Goal: Information Seeking & Learning: Compare options

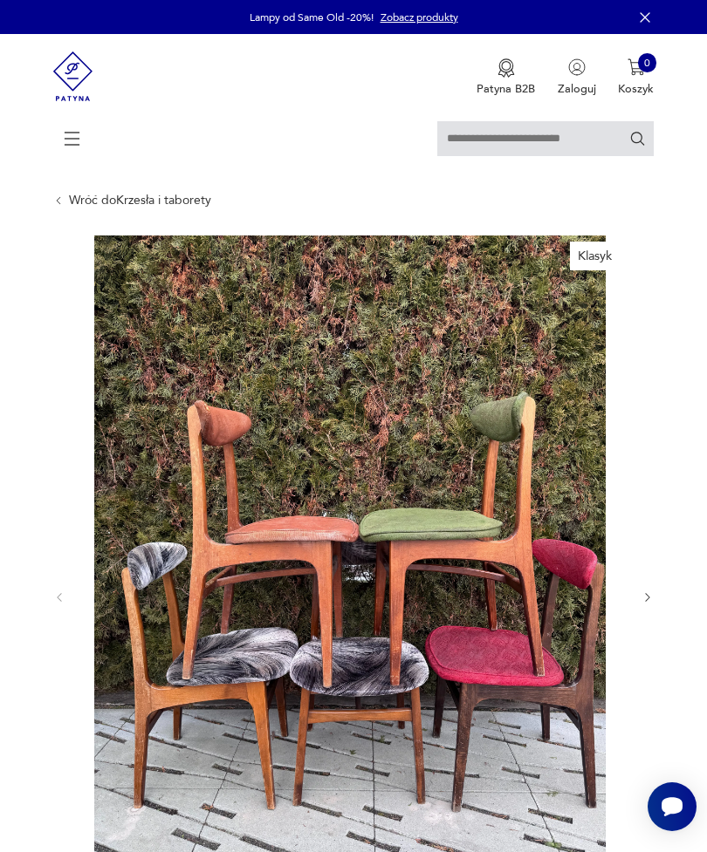
click at [100, 202] on link "Wróć do Krzesła i taborety" at bounding box center [140, 201] width 142 height 14
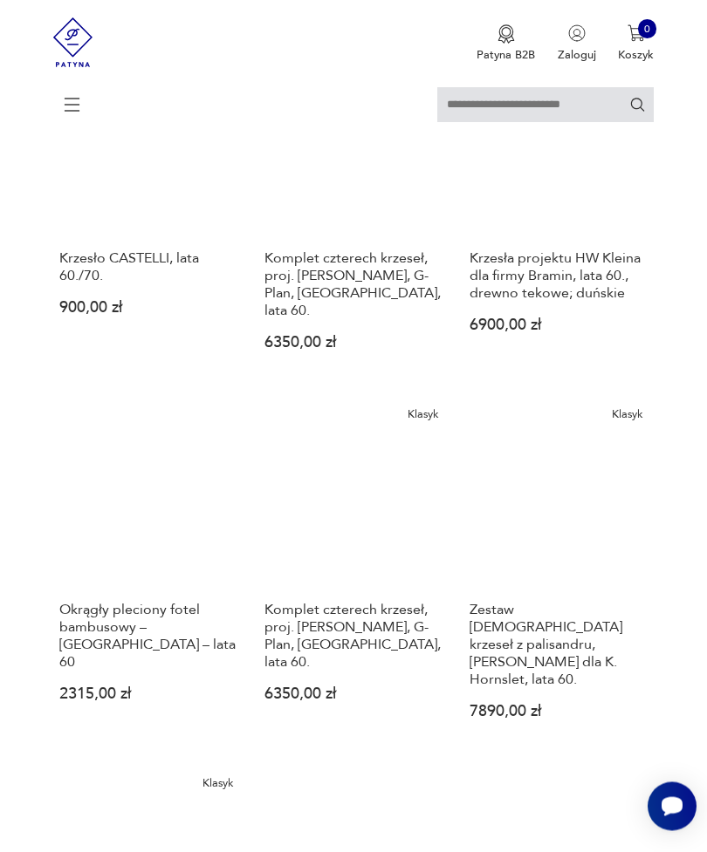
scroll to position [595, 0]
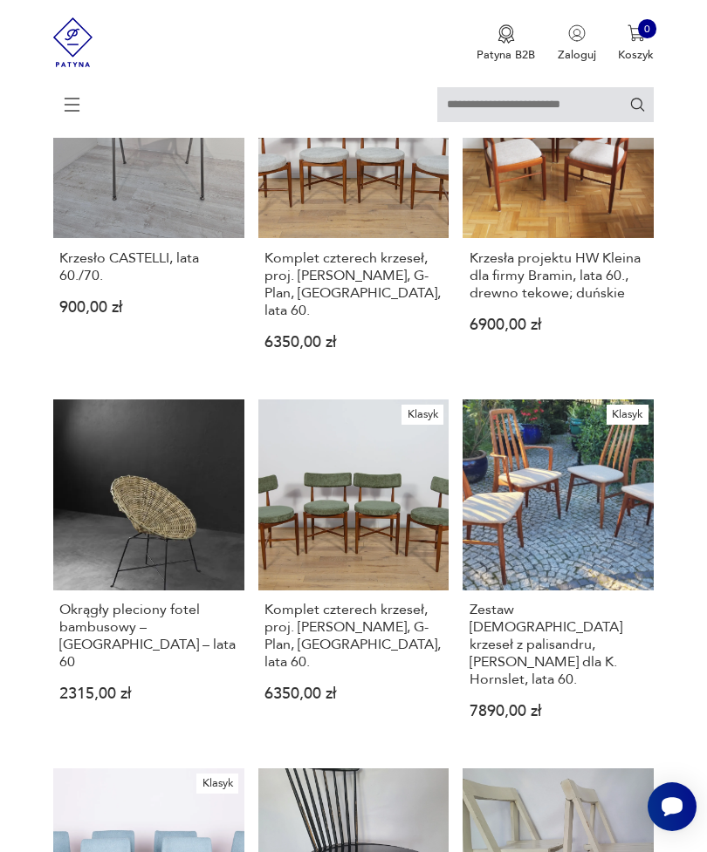
click at [418, 636] on link "Klasyk Komplet czterech krzeseł, proj. [PERSON_NAME], G-Plan, [GEOGRAPHIC_DATA]…" at bounding box center [353, 573] width 191 height 347
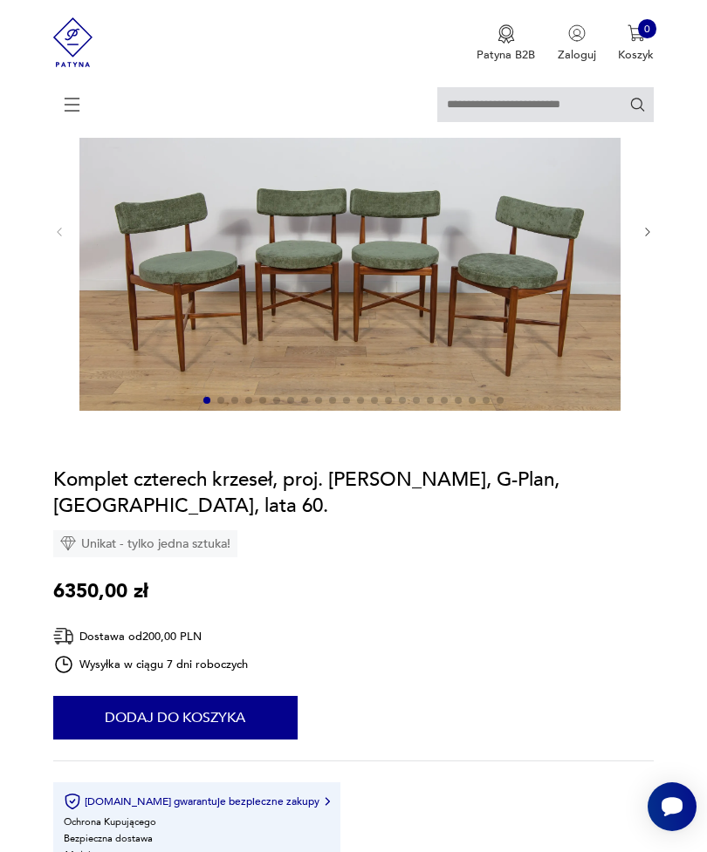
click at [563, 343] on img at bounding box center [349, 231] width 541 height 360
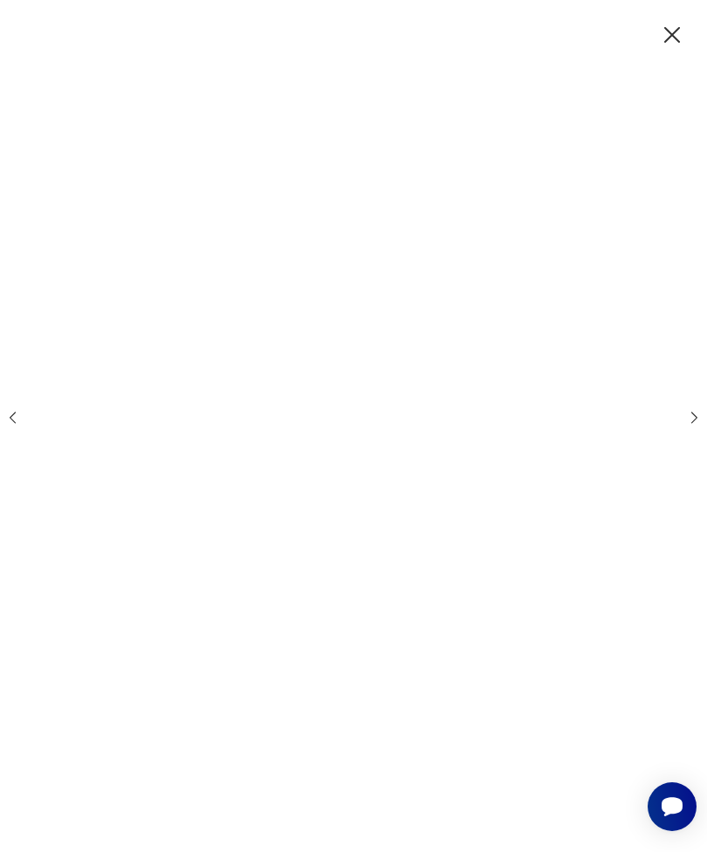
scroll to position [319, 0]
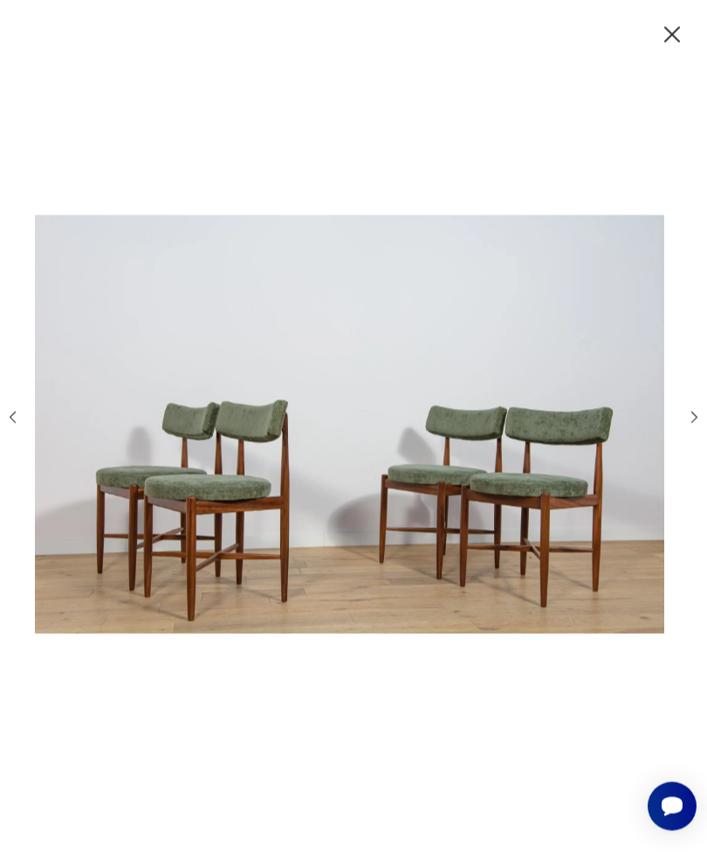
click at [567, 489] on img at bounding box center [349, 425] width 629 height 682
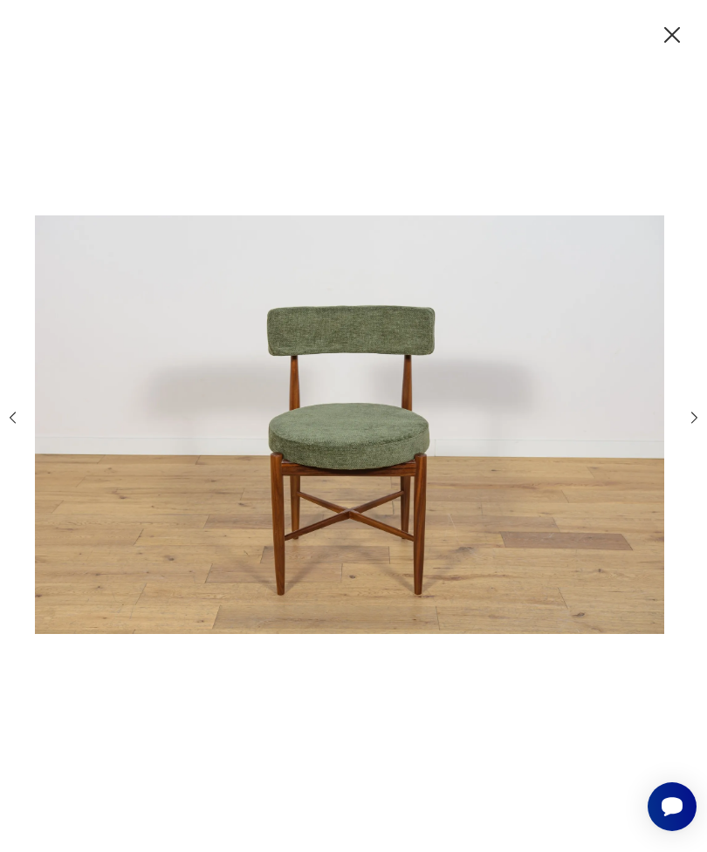
click at [624, 585] on img at bounding box center [349, 425] width 629 height 682
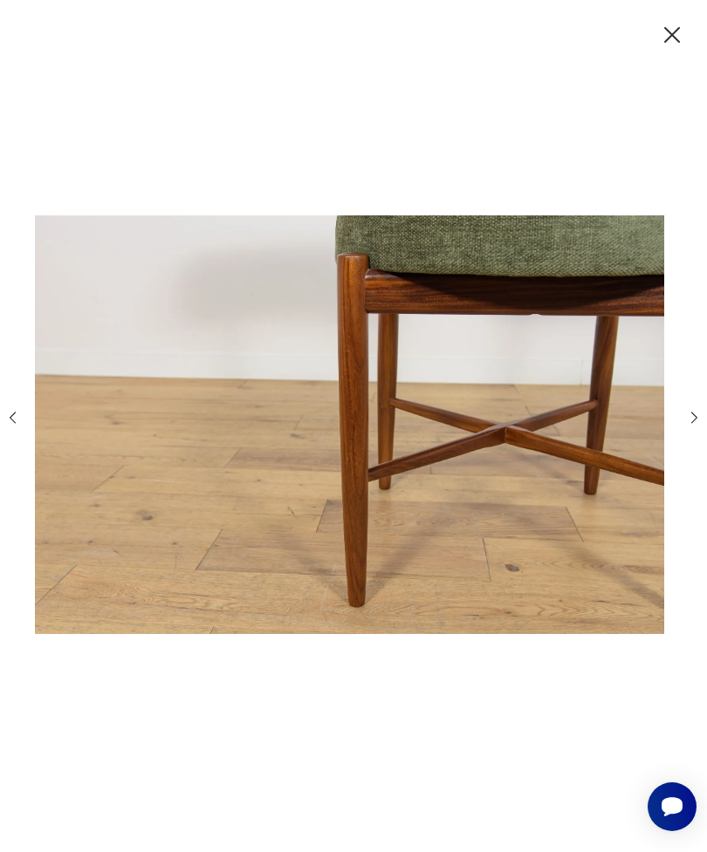
scroll to position [0, 0]
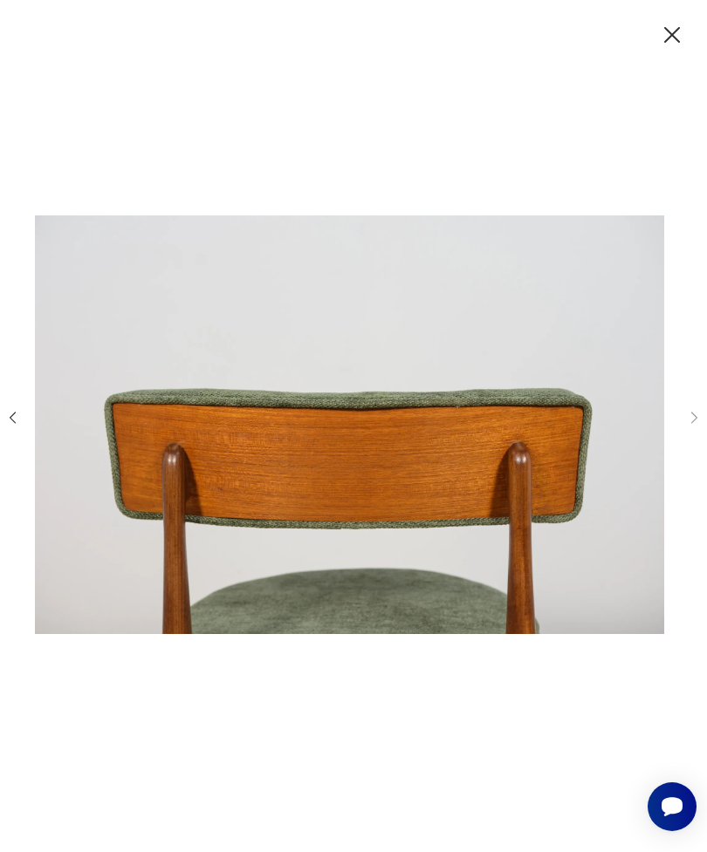
click at [662, 36] on icon "button" at bounding box center [672, 35] width 28 height 28
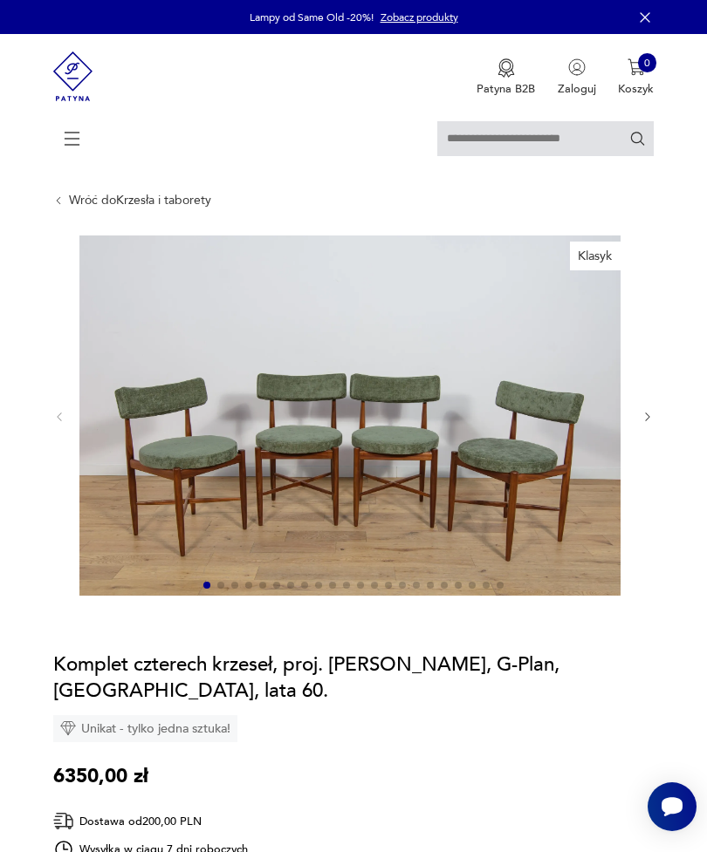
click at [97, 202] on link "Wróć do Krzesła i taborety" at bounding box center [140, 201] width 142 height 14
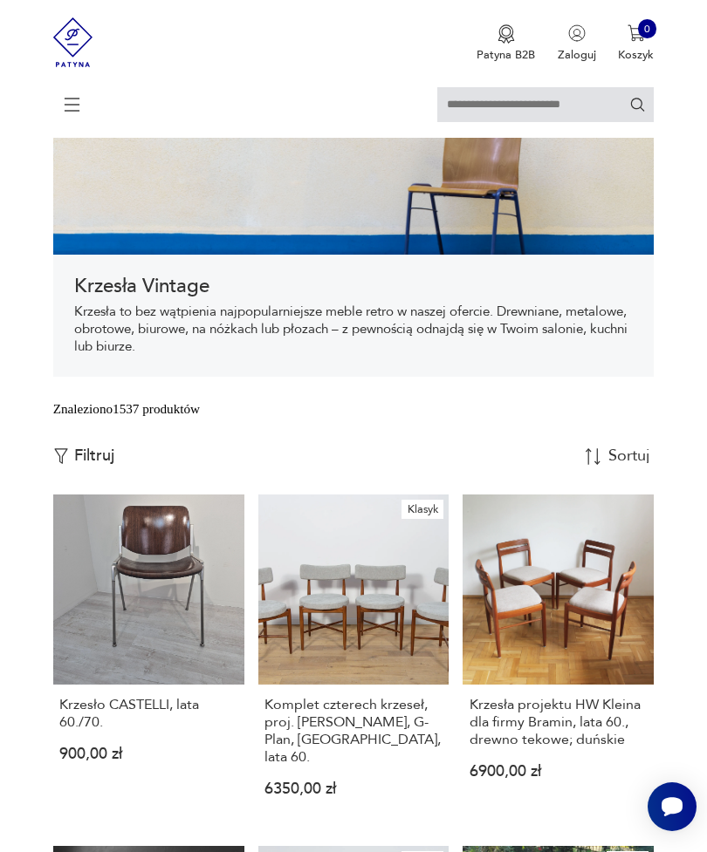
click at [373, 662] on link "Klasyk Komplet czterech krzeseł, proj. [PERSON_NAME], G-Plan, [GEOGRAPHIC_DATA]…" at bounding box center [353, 660] width 191 height 330
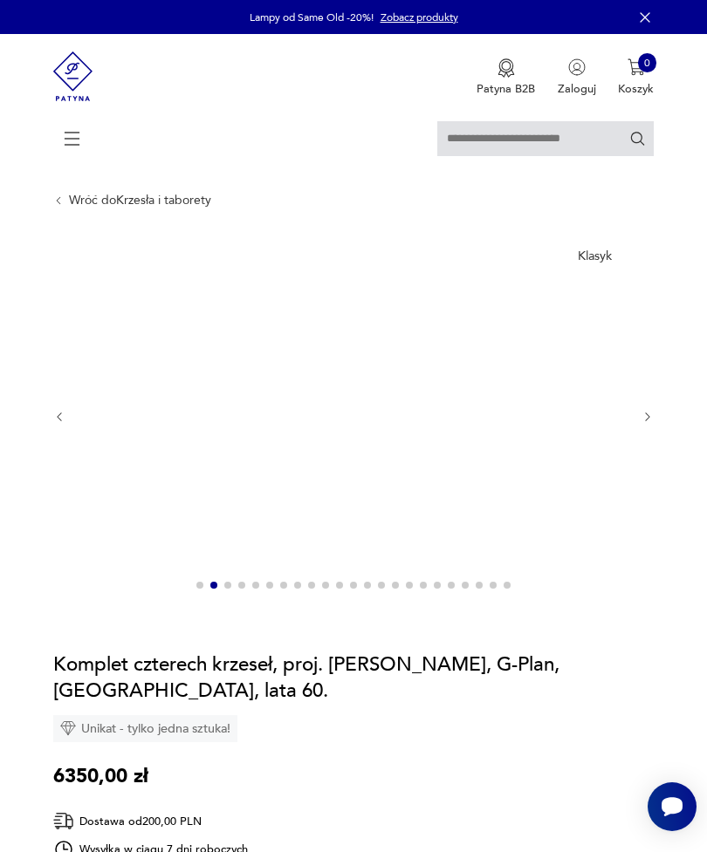
click at [528, 515] on img at bounding box center [349, 416] width 541 height 360
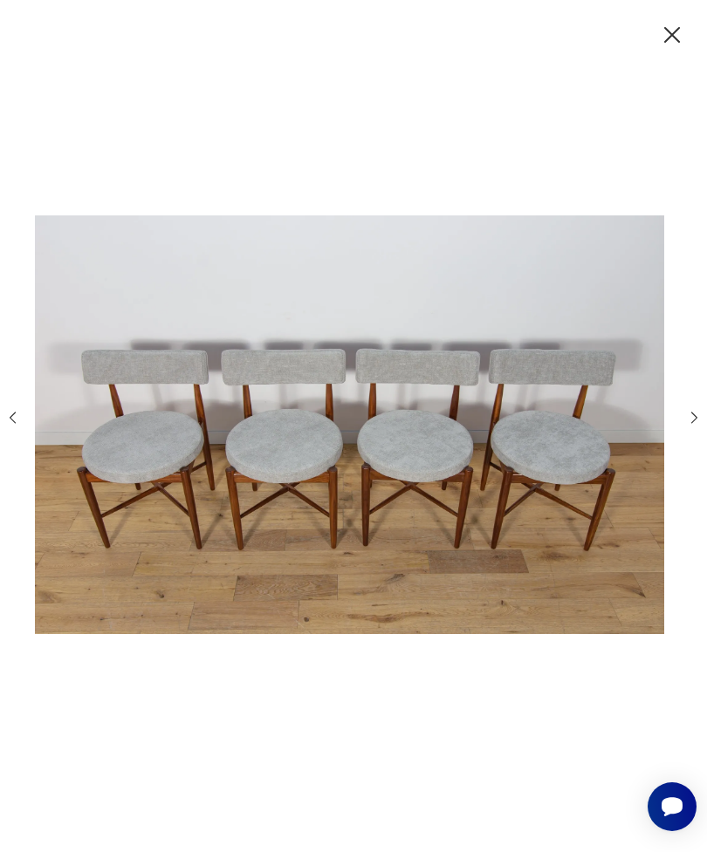
click at [562, 468] on img at bounding box center [349, 425] width 629 height 682
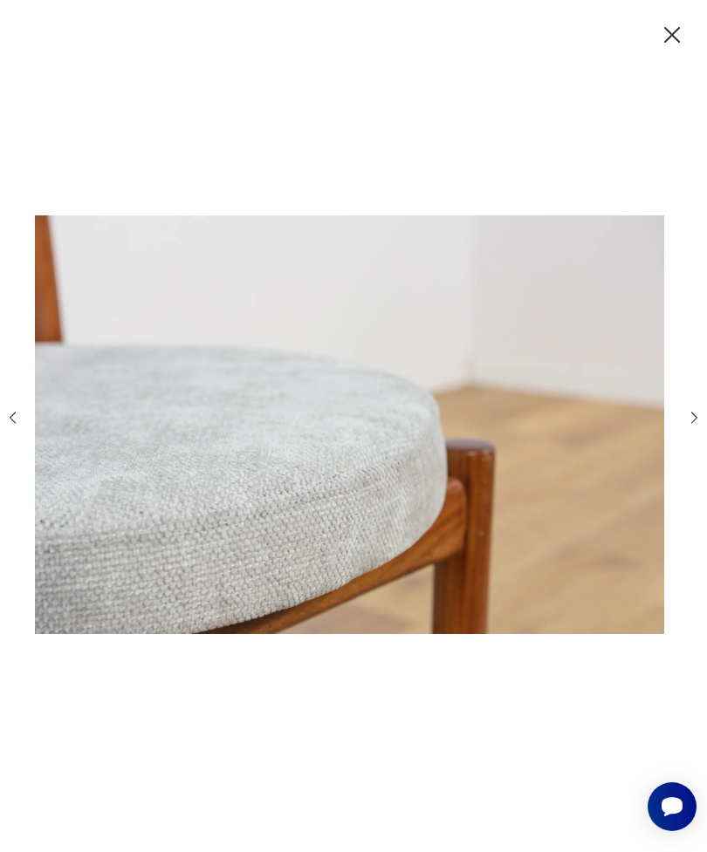
click at [670, 34] on icon "button" at bounding box center [672, 35] width 28 height 28
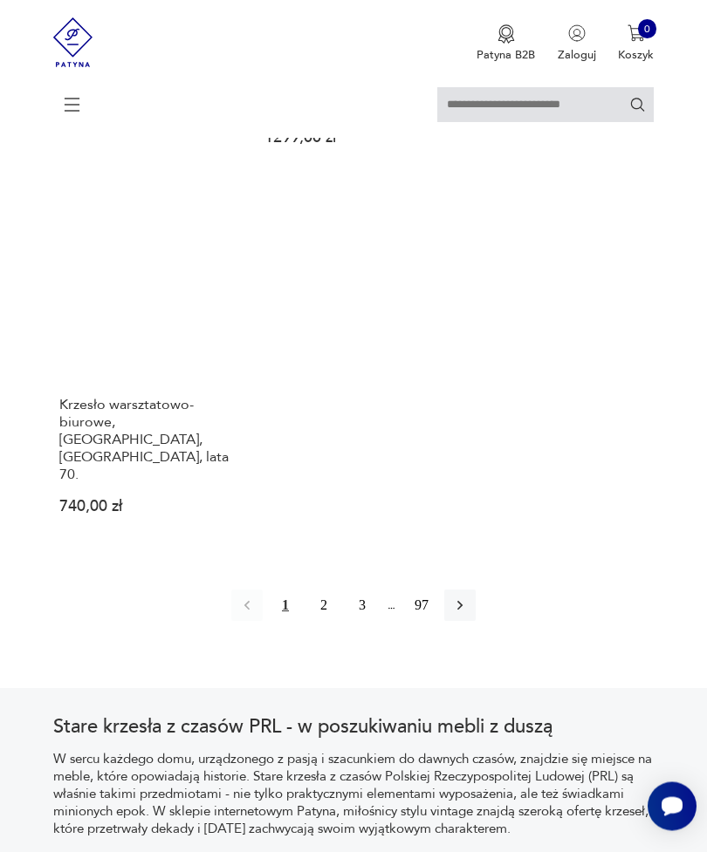
scroll to position [2225, 0]
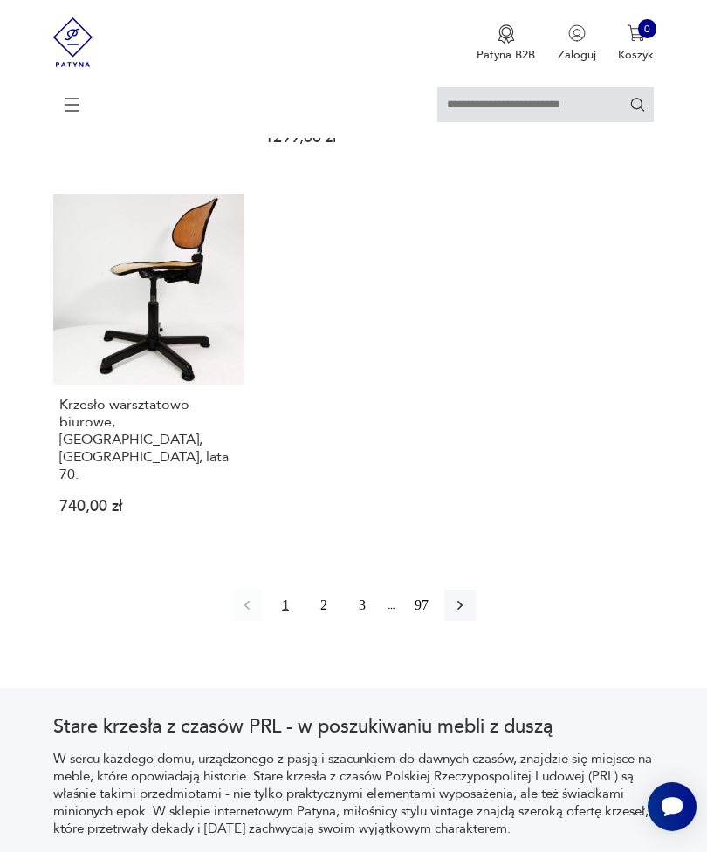
click at [469, 614] on icon "button" at bounding box center [459, 605] width 17 height 17
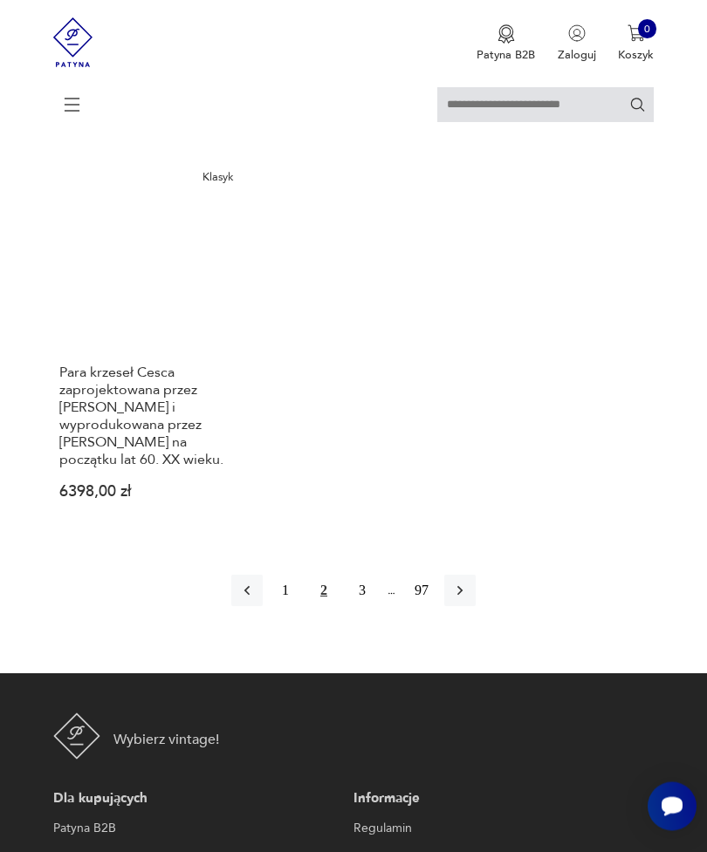
scroll to position [2344, 0]
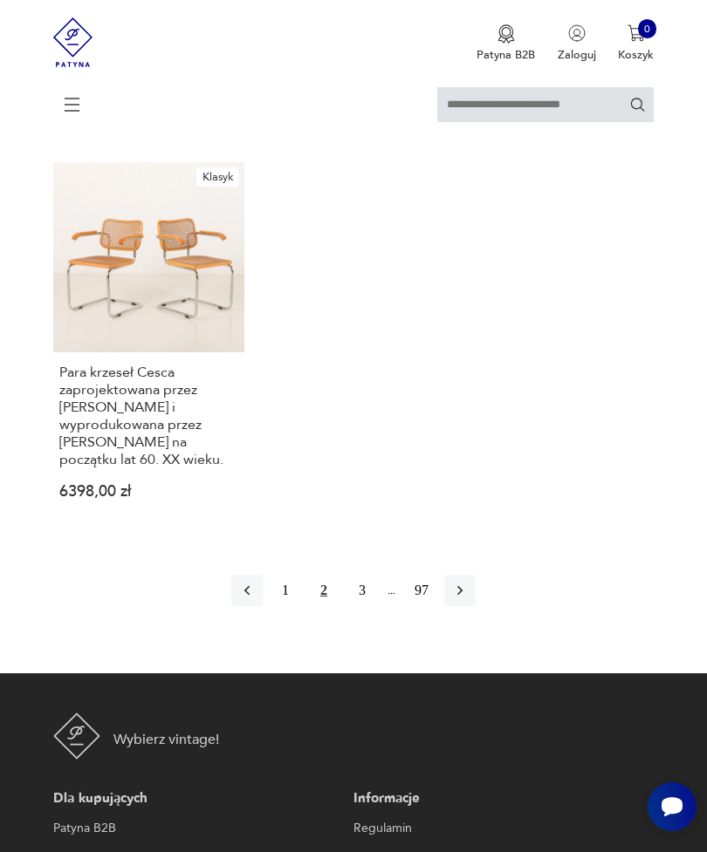
click at [469, 599] on icon "button" at bounding box center [459, 590] width 17 height 17
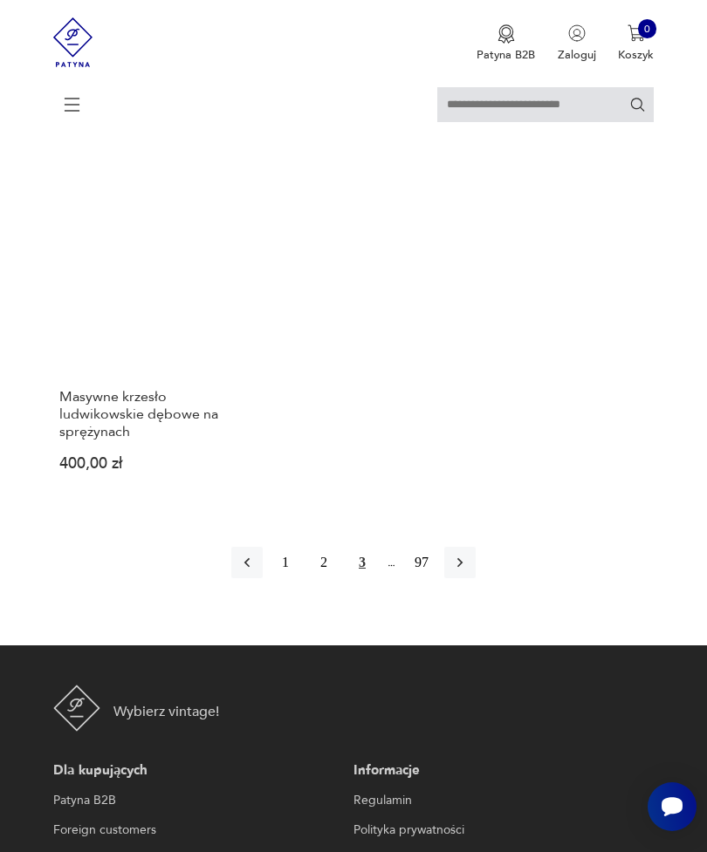
scroll to position [2269, 0]
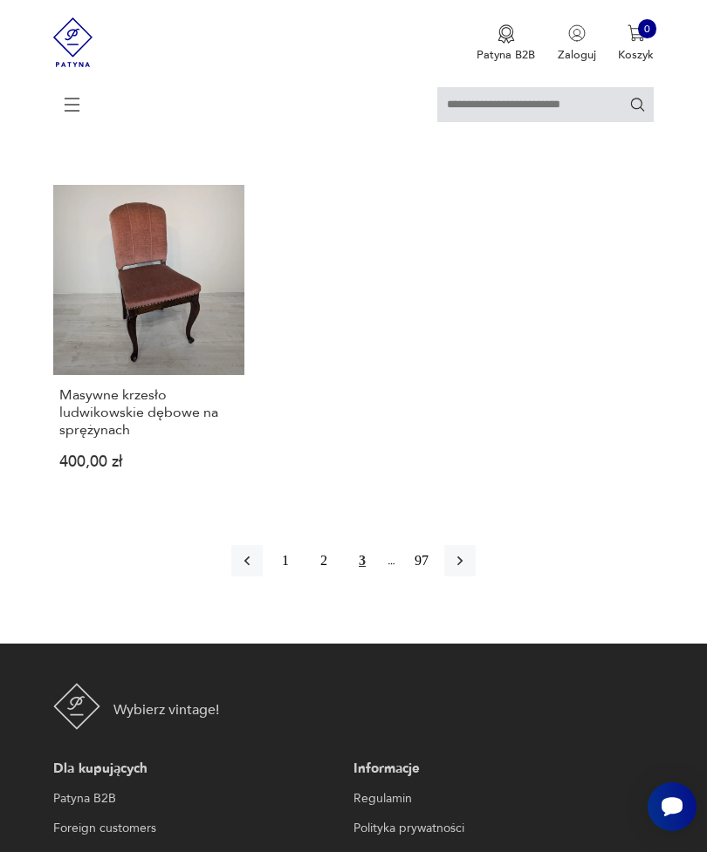
click at [469, 570] on icon "button" at bounding box center [459, 560] width 17 height 17
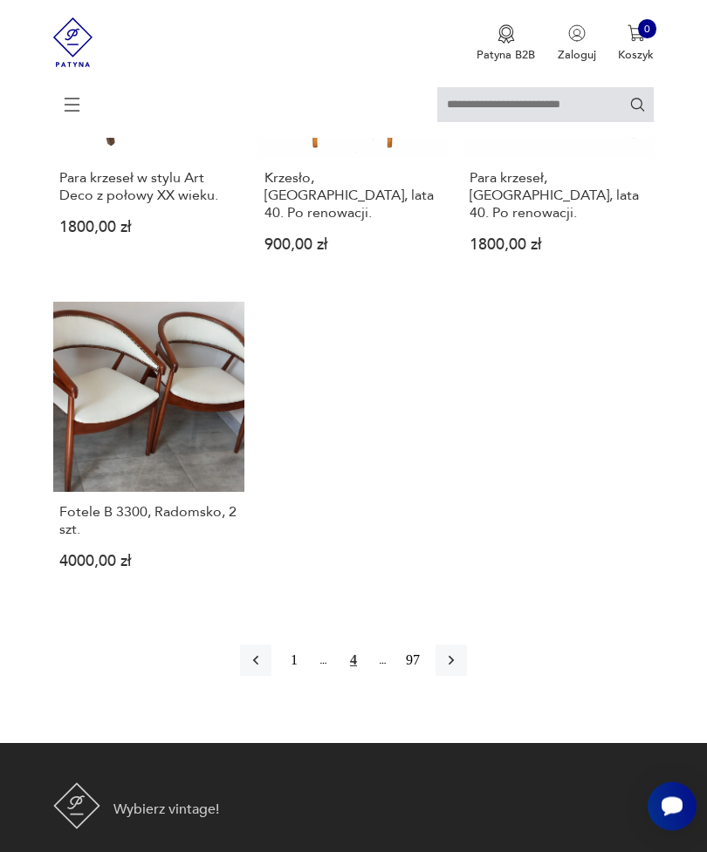
scroll to position [2047, 0]
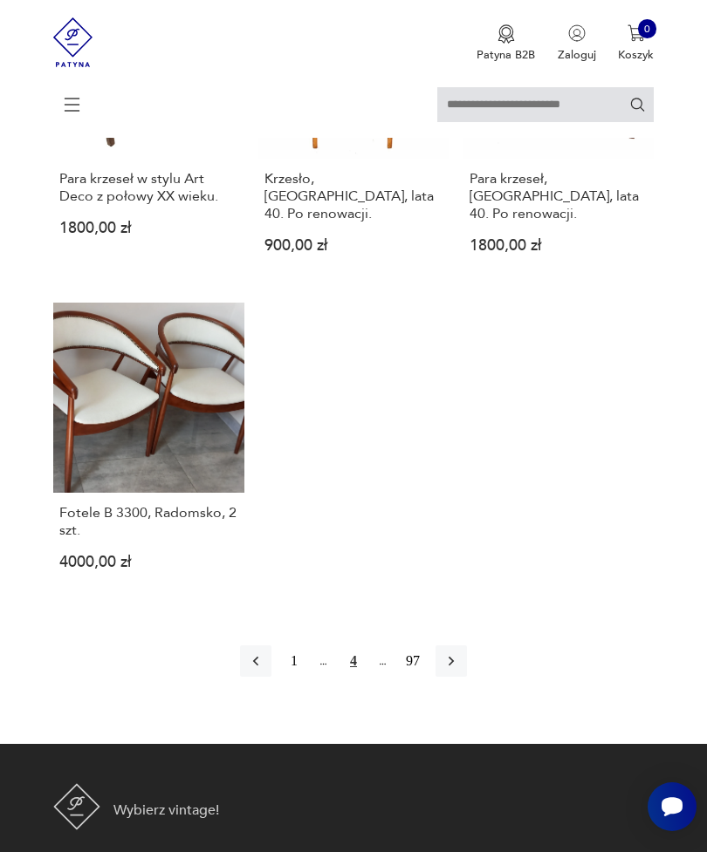
click at [460, 670] on icon "button" at bounding box center [450, 661] width 17 height 17
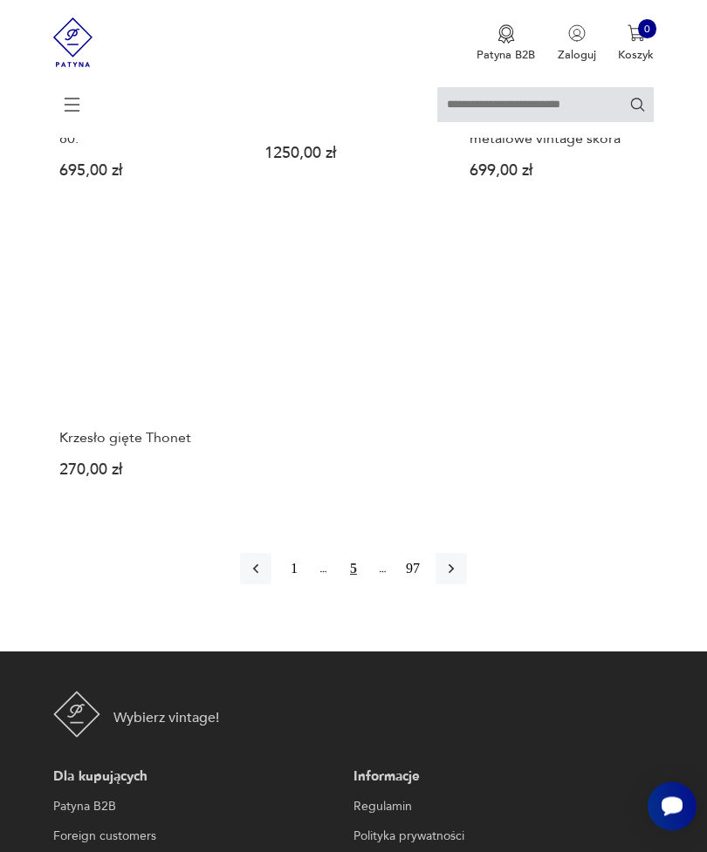
scroll to position [2207, 0]
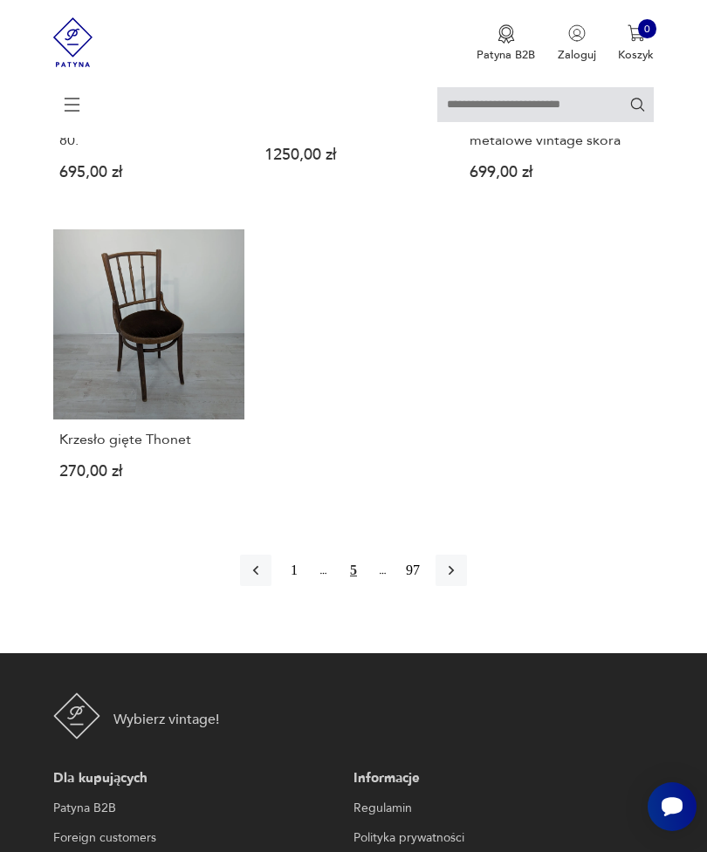
click at [456, 579] on icon "button" at bounding box center [450, 570] width 17 height 17
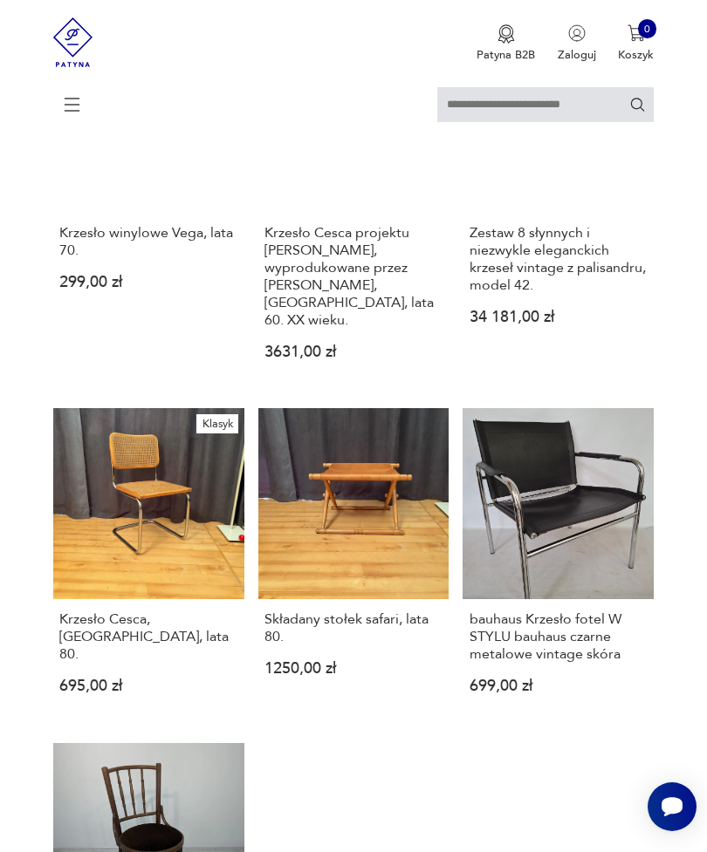
scroll to position [338, 0]
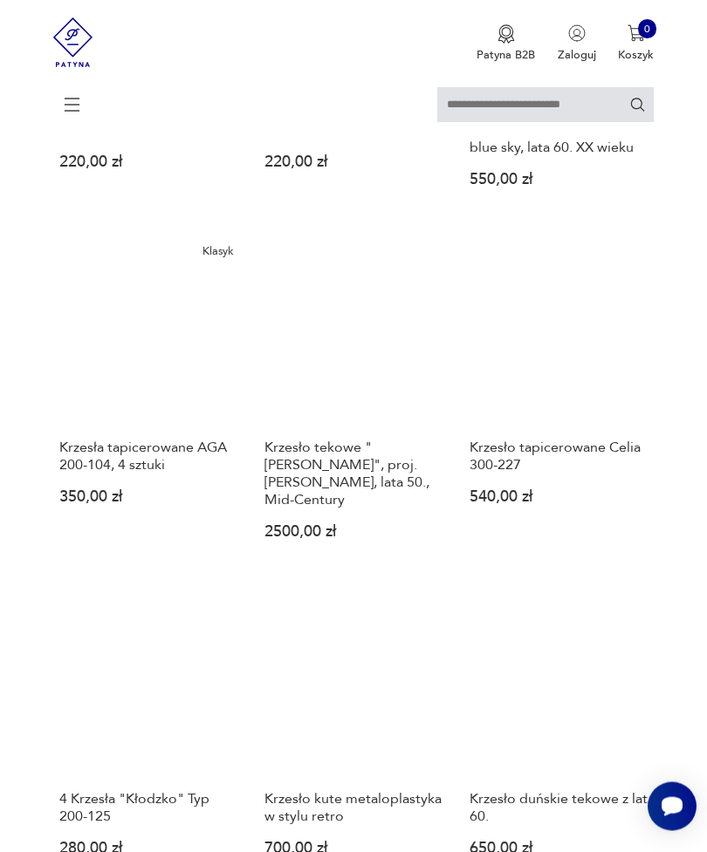
scroll to position [1053, 0]
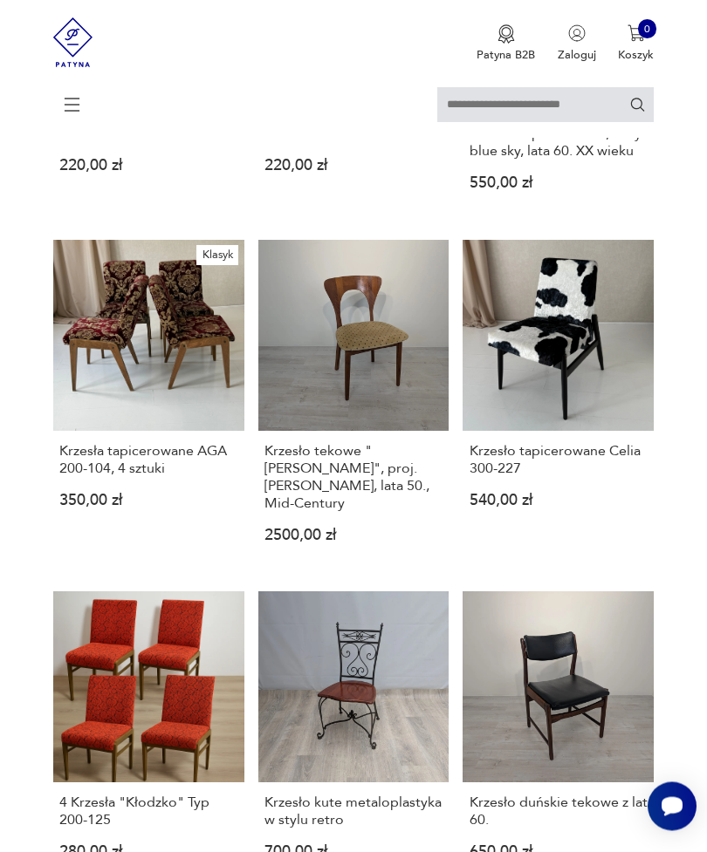
click at [620, 492] on link "Krzesło tapicerowane Celia 300-227 540,00 zł" at bounding box center [557, 406] width 191 height 330
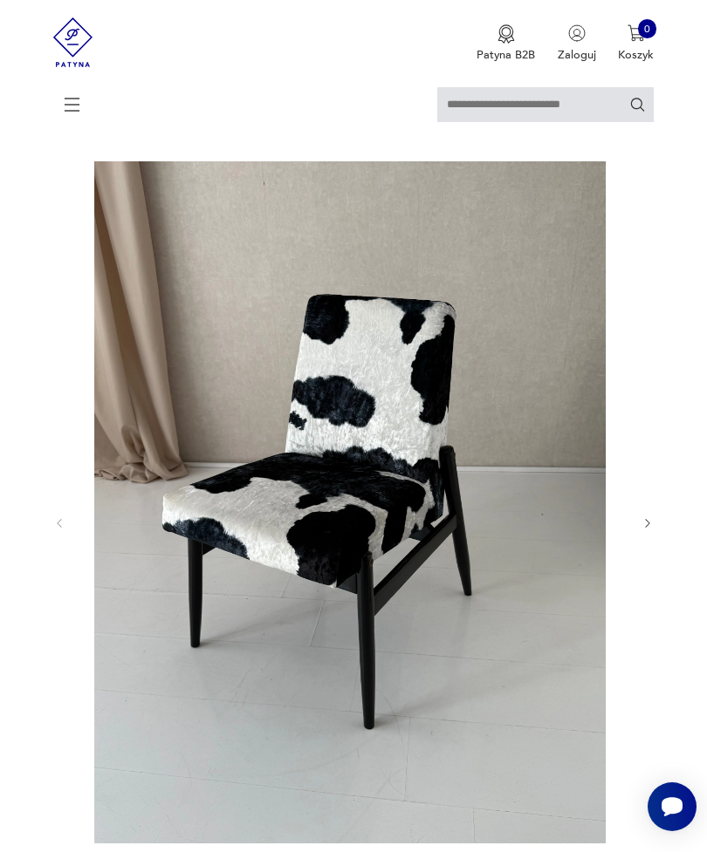
scroll to position [72, 0]
